Goal: Transaction & Acquisition: Obtain resource

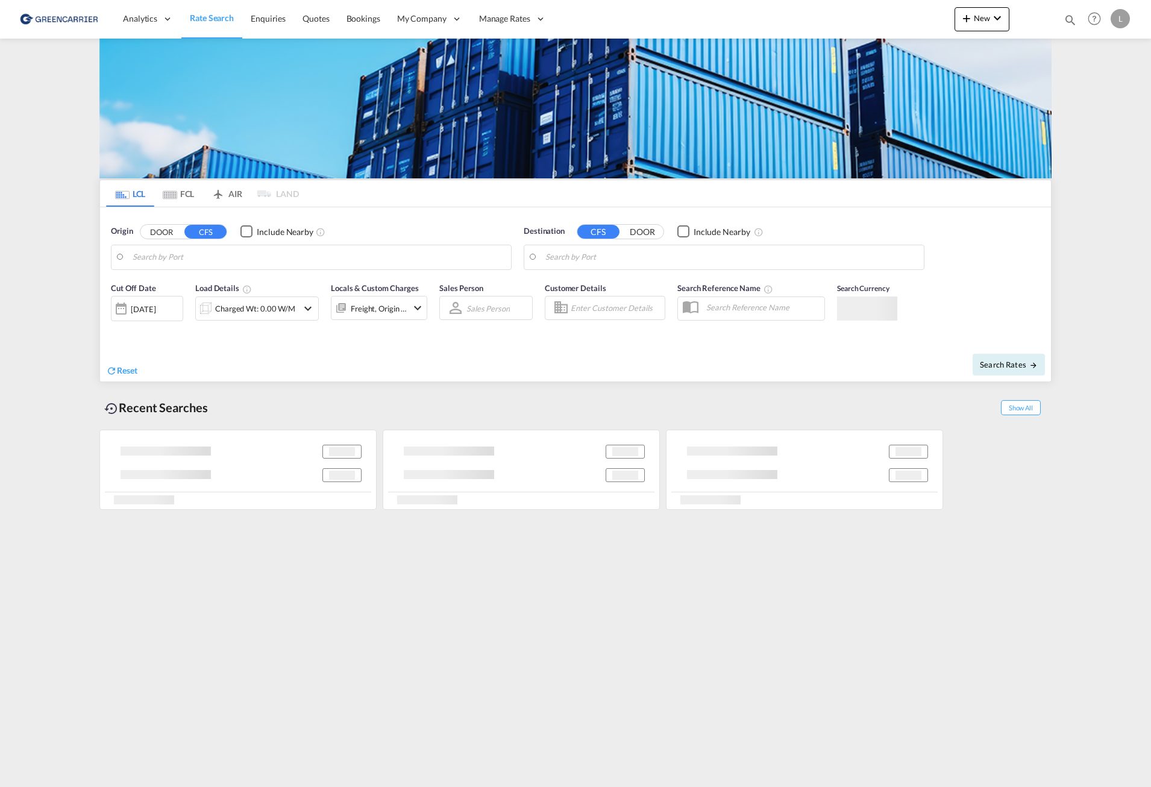
click at [242, 265] on body "Analytics Reports Dashboard Rate Search Enquiries Quotes Bookings" at bounding box center [575, 393] width 1151 height 787
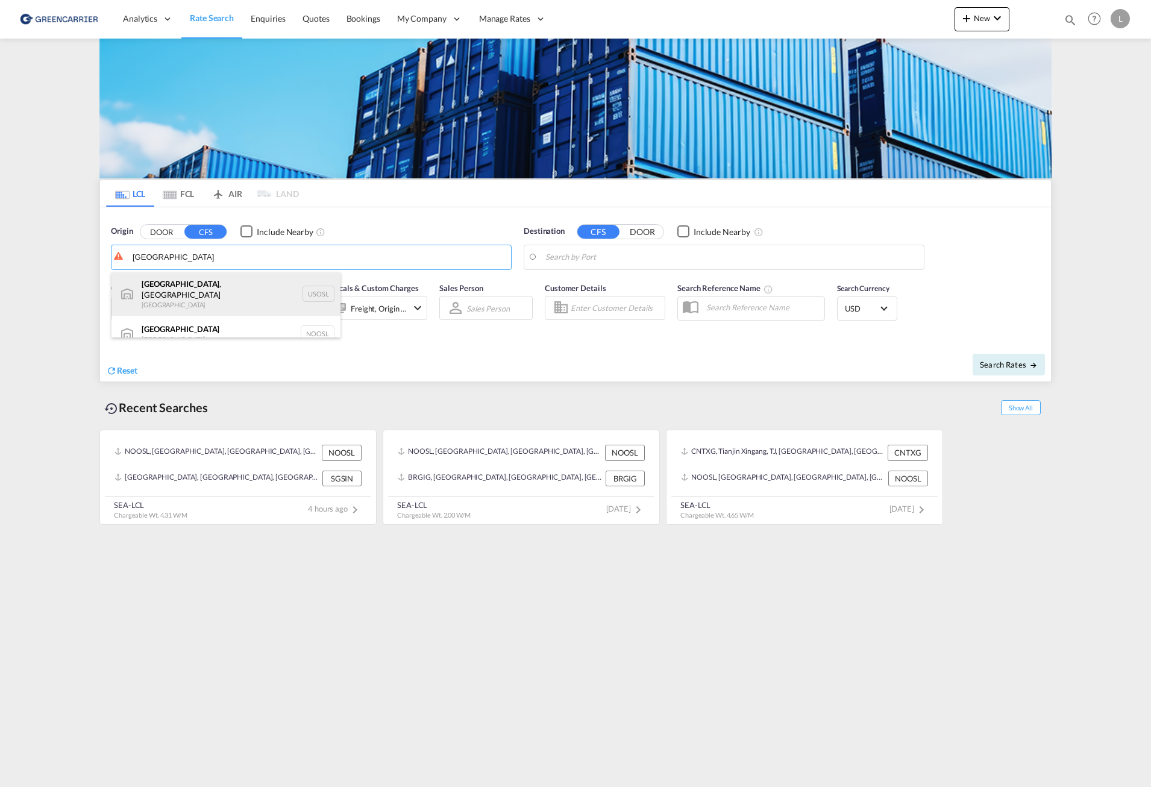
click at [229, 293] on div "[GEOGRAPHIC_DATA] , [GEOGRAPHIC_DATA] [GEOGRAPHIC_DATA] USOSL" at bounding box center [225, 293] width 229 height 43
click at [186, 324] on div "[GEOGRAPHIC_DATA] [GEOGRAPHIC_DATA] NOOSL" at bounding box center [225, 334] width 229 height 36
type input "[GEOGRAPHIC_DATA], NOOSL"
click at [732, 250] on body "Analytics Reports Dashboard Rate Search Enquiries Quotes Bookings" at bounding box center [575, 393] width 1151 height 787
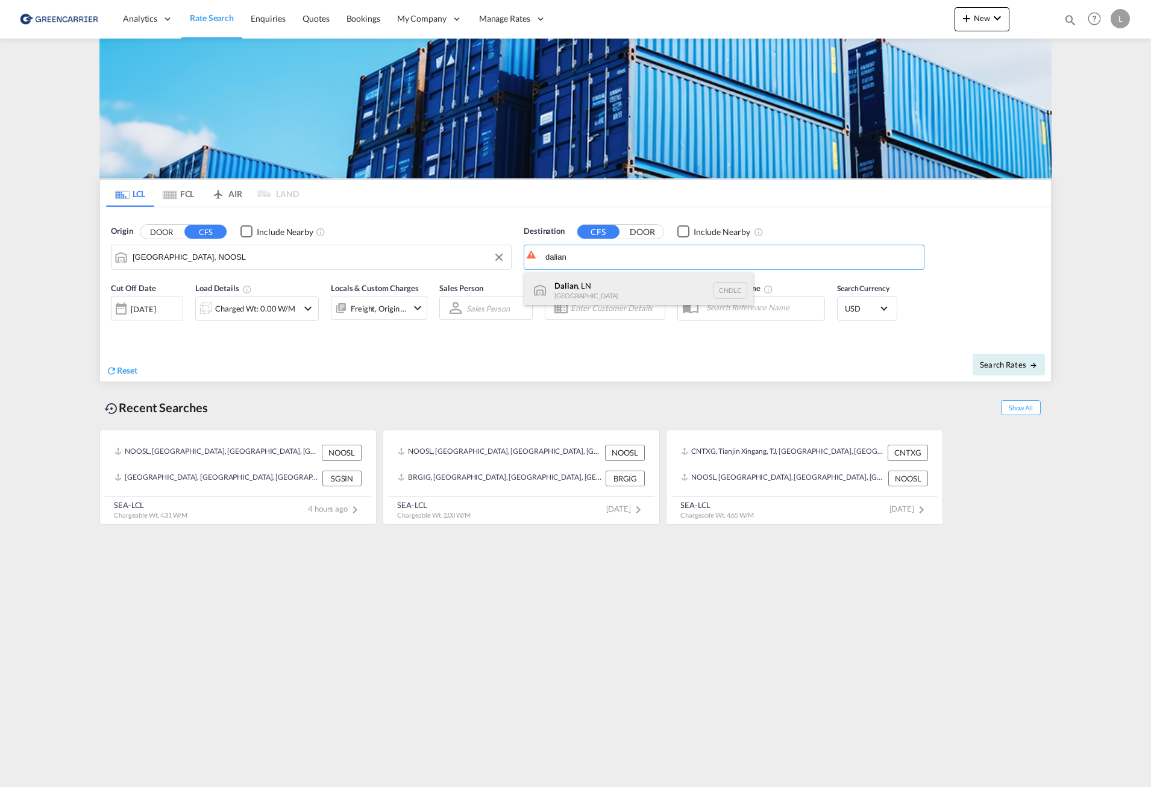
click at [617, 289] on div "Dalian , [GEOGRAPHIC_DATA] CNDLC" at bounding box center [638, 290] width 229 height 36
type input "Dalian, LN, CNDLC"
click at [251, 304] on div "Charged Wt: 0.00 W/M" at bounding box center [255, 308] width 80 height 17
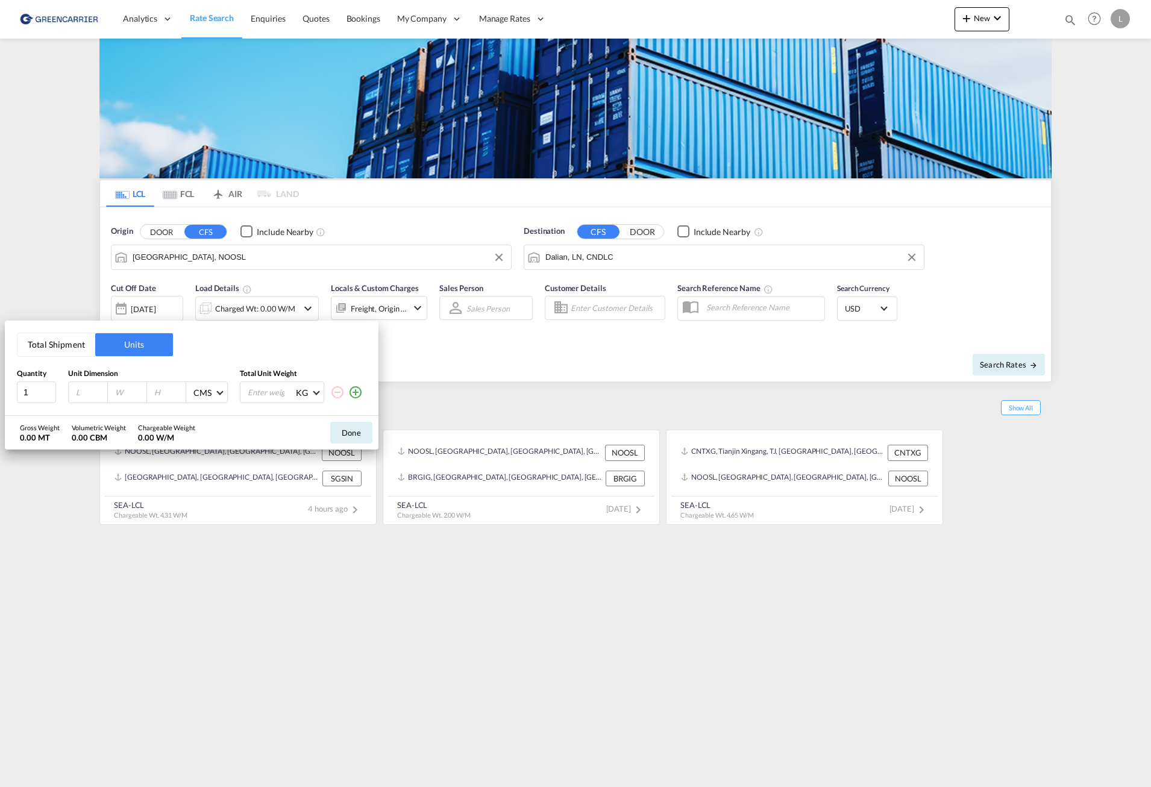
click at [77, 356] on button "Total Shipment" at bounding box center [56, 344] width 78 height 23
drag, startPoint x: 87, startPoint y: 392, endPoint x: 40, endPoint y: 391, distance: 47.0
click at [40, 391] on div "Quantity 1 Total Shipment Volume 0 CBM CBM CFT Total Shipment Weight 0 KG KG LB" at bounding box center [192, 387] width 350 height 36
type input "1"
drag, startPoint x: 178, startPoint y: 396, endPoint x: 124, endPoint y: 364, distance: 62.9
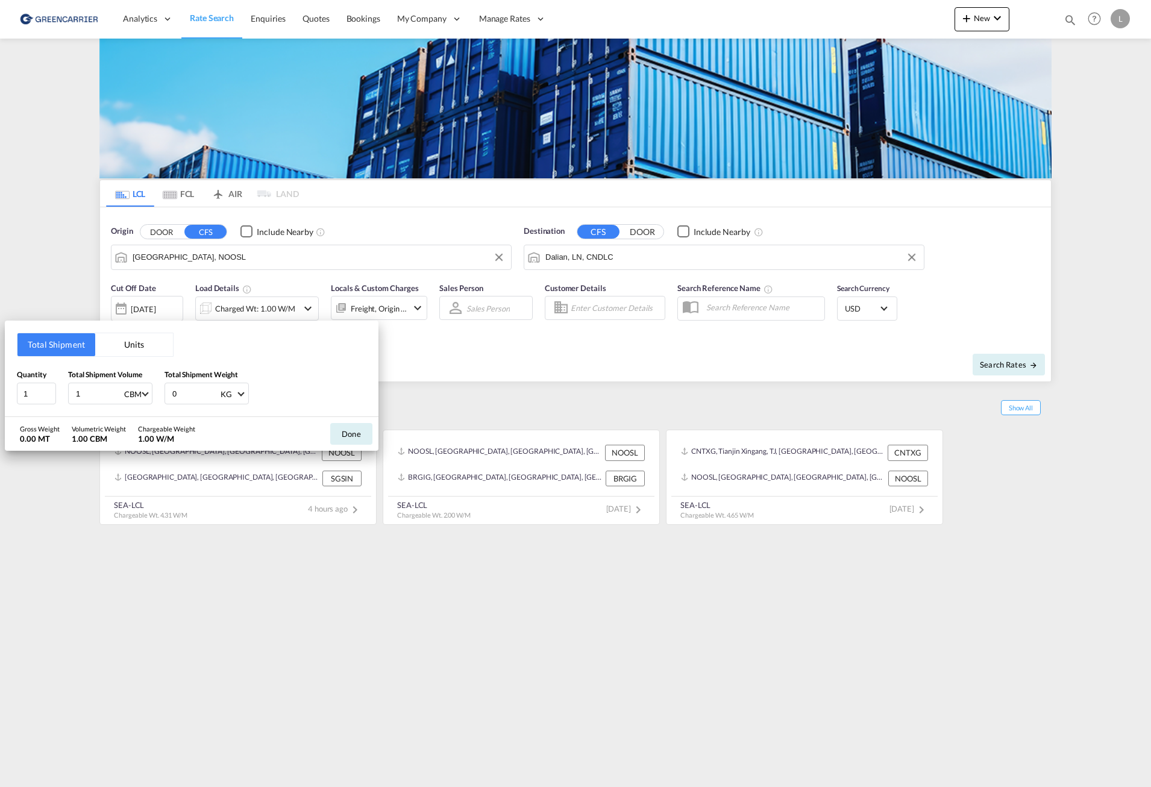
click at [122, 365] on div "Total Shipment Units Quantity 1 Total Shipment Volume 1 CBM CBM CFT Total Shipm…" at bounding box center [192, 369] width 374 height 96
type input "1000"
click at [340, 437] on button "Done" at bounding box center [351, 434] width 42 height 22
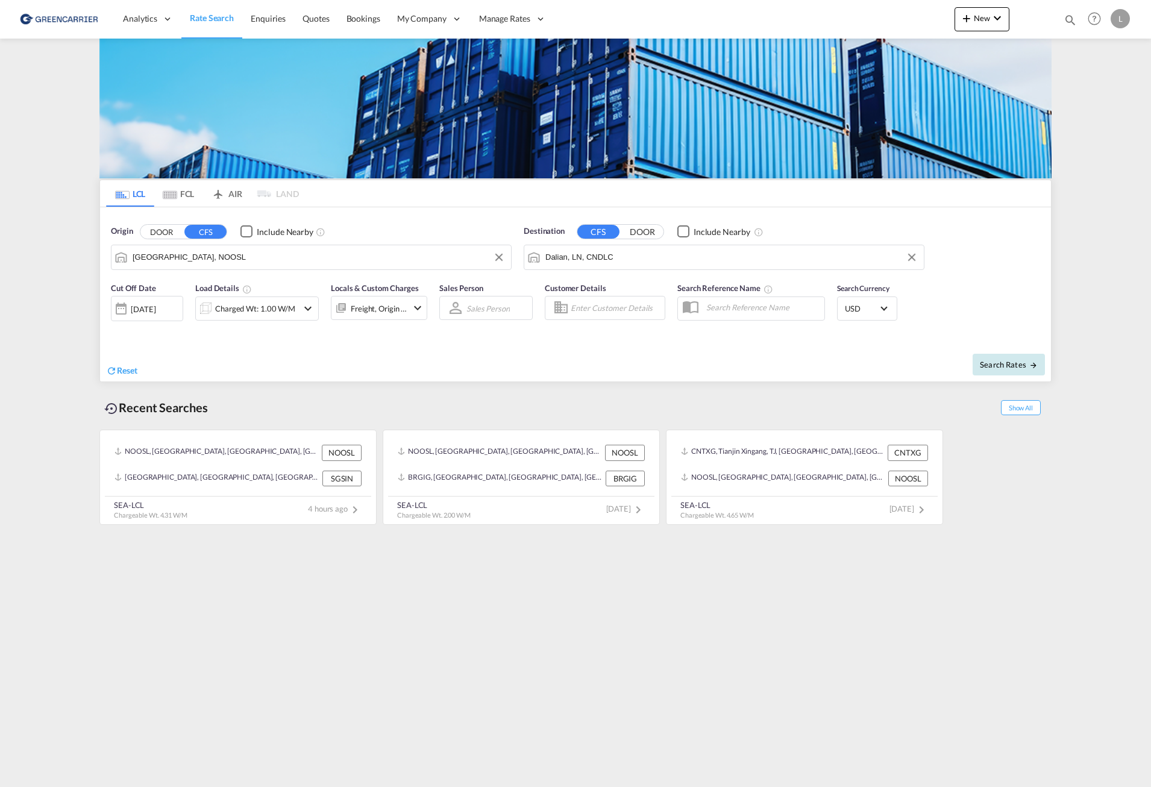
click at [1044, 372] on button "Search Rates" at bounding box center [1009, 365] width 72 height 22
type input "NOOSL to CNDLC / [DATE]"
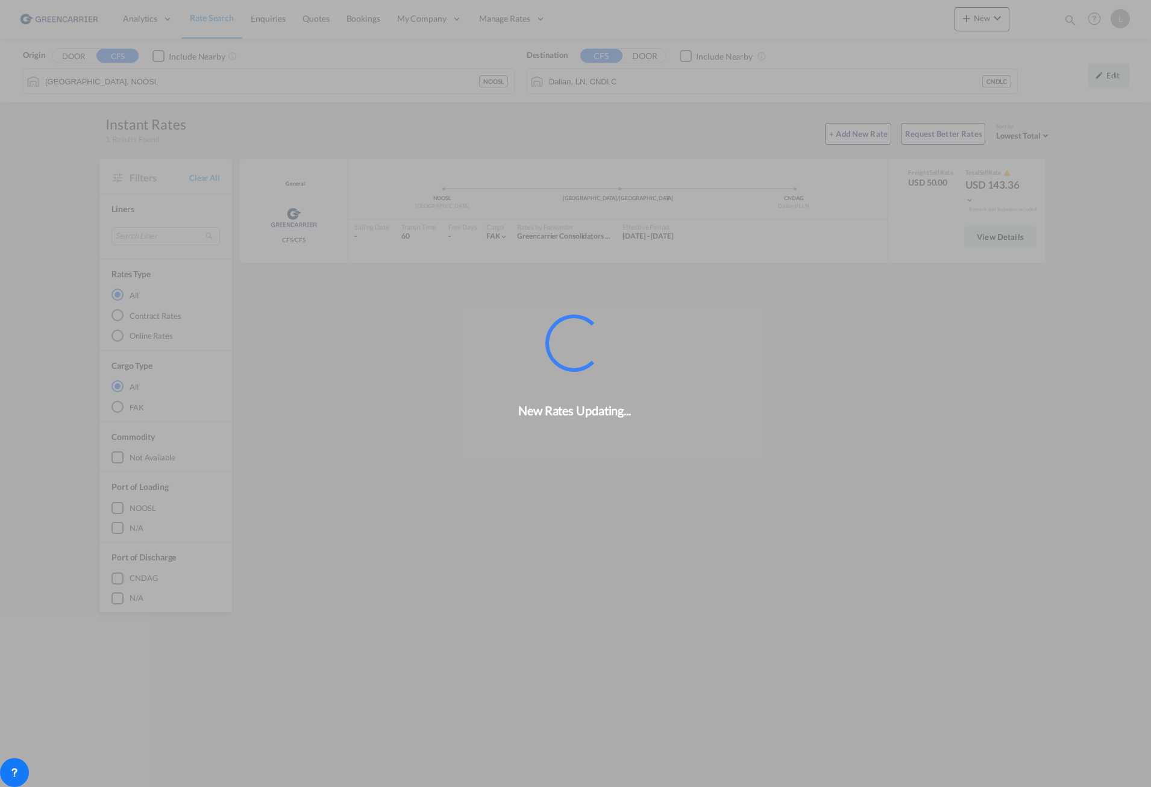
click at [1001, 247] on div "New Rates Updating..." at bounding box center [575, 393] width 1151 height 787
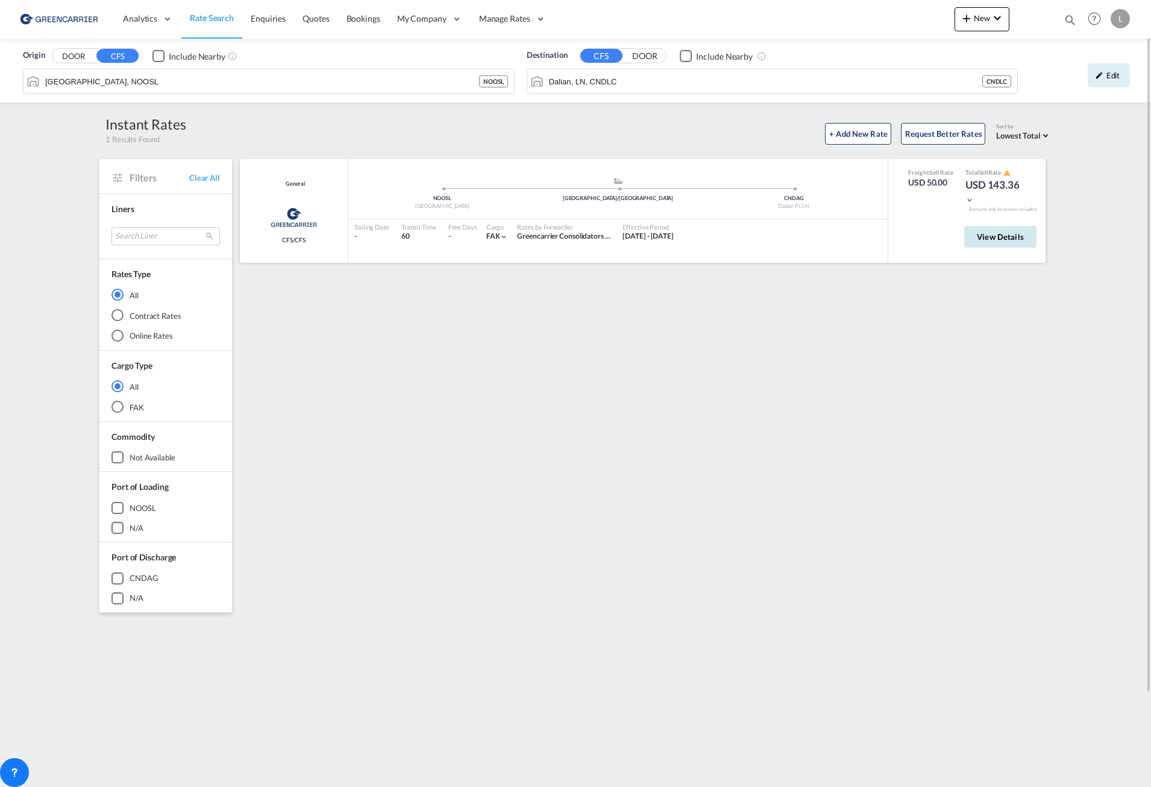
click at [982, 236] on span "View Details" at bounding box center [1000, 237] width 47 height 10
